Goal: Task Accomplishment & Management: Manage account settings

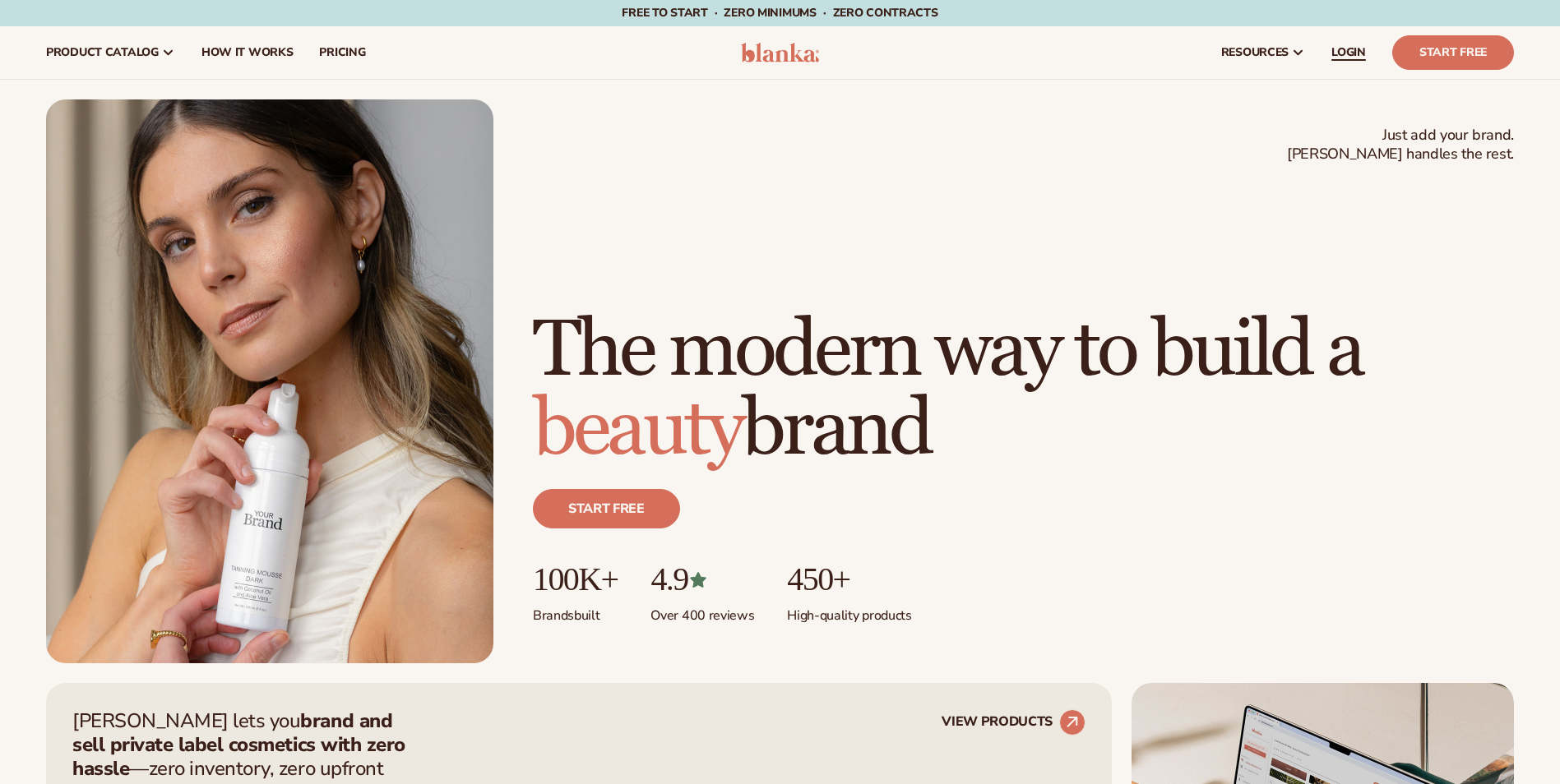
click at [1346, 60] on link "LOGIN" at bounding box center [1348, 53] width 60 height 53
